Goal: Transaction & Acquisition: Purchase product/service

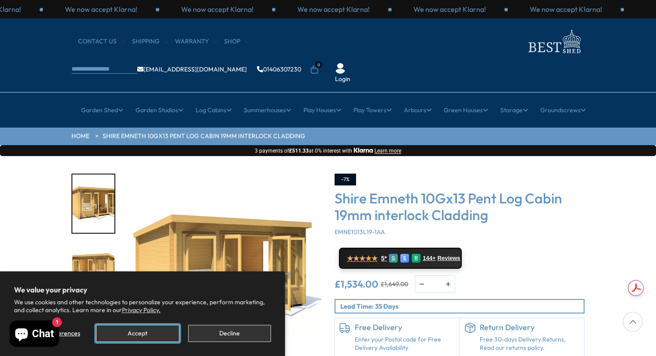
click at [140, 333] on button "Accept" at bounding box center [137, 333] width 83 height 17
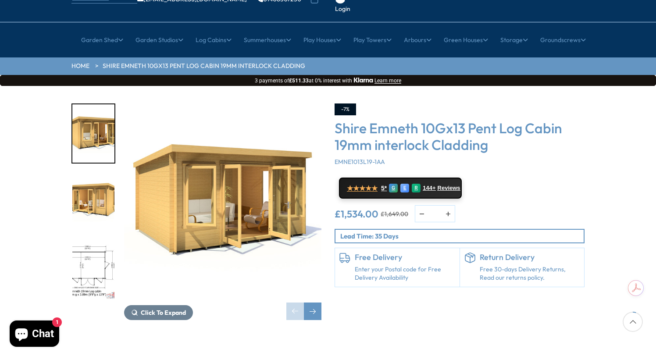
scroll to position [88, 0]
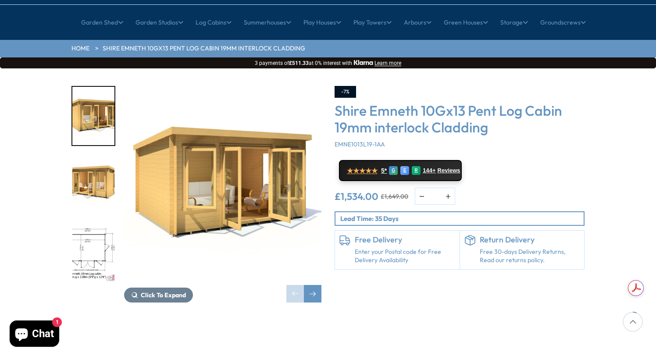
click at [233, 154] on img "1 / 15" at bounding box center [222, 184] width 197 height 197
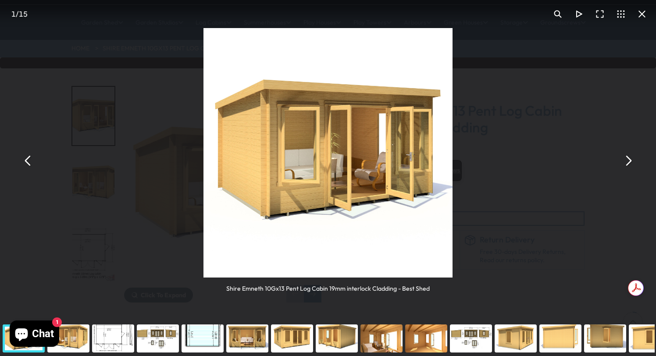
click at [627, 166] on button "You can close this modal content with the ESC key" at bounding box center [628, 160] width 21 height 21
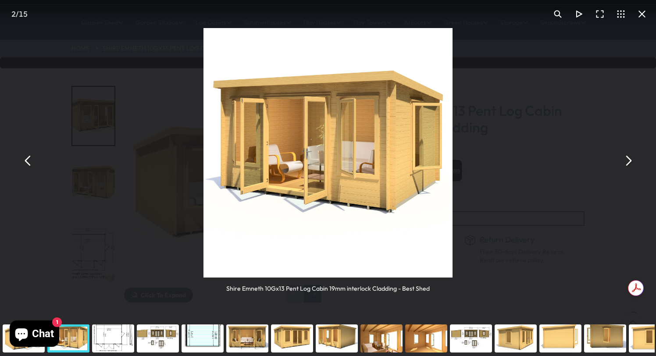
click at [627, 166] on button "You can close this modal content with the ESC key" at bounding box center [628, 160] width 21 height 21
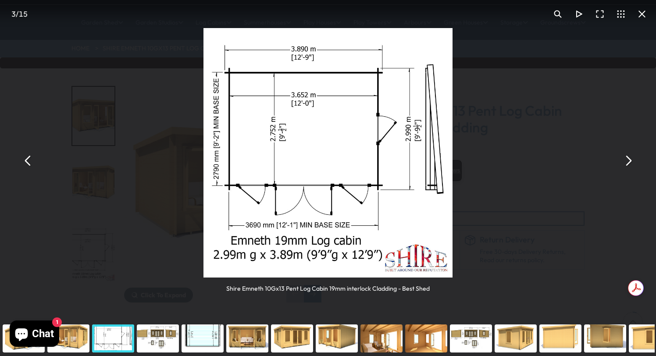
click at [644, 20] on button "You can close this modal content with the ESC key" at bounding box center [642, 14] width 21 height 21
